Goal: Transaction & Acquisition: Purchase product/service

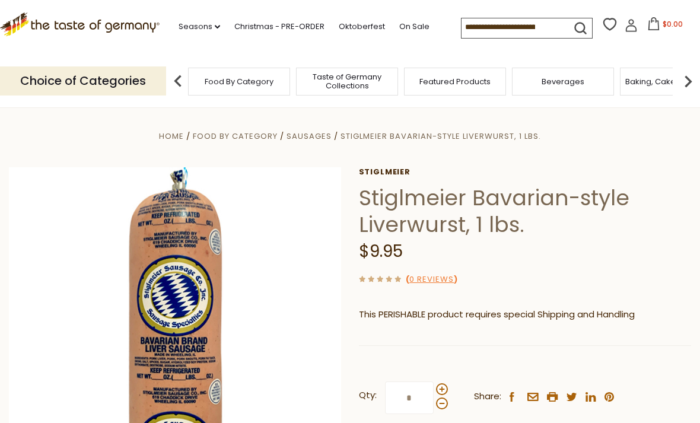
click at [453, 312] on p "This PERISHABLE product requires special Shipping and Handling" at bounding box center [525, 314] width 332 height 15
click at [445, 318] on p "This PERISHABLE product requires special Shipping and Handling" at bounding box center [525, 314] width 332 height 15
click at [433, 282] on link "0 Reviews" at bounding box center [431, 279] width 44 height 12
click at [471, 214] on h1 "Stiglmeier Bavarian-style Liverwurst, 1 lbs." at bounding box center [525, 210] width 332 height 53
click at [454, 205] on h1 "Stiglmeier Bavarian-style Liverwurst, 1 lbs." at bounding box center [525, 210] width 332 height 53
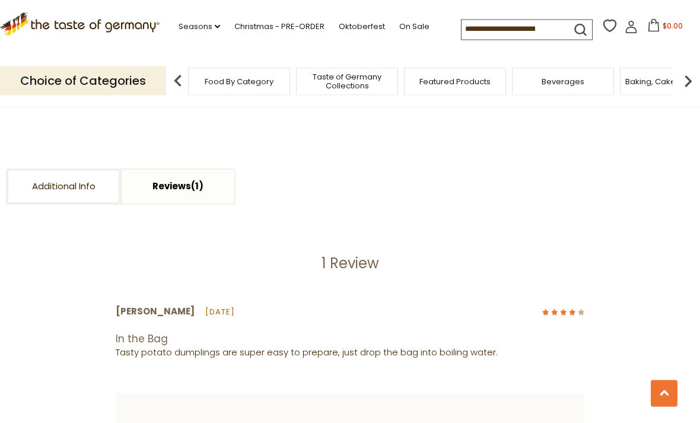
scroll to position [555, 0]
